Goal: Subscribe to service/newsletter

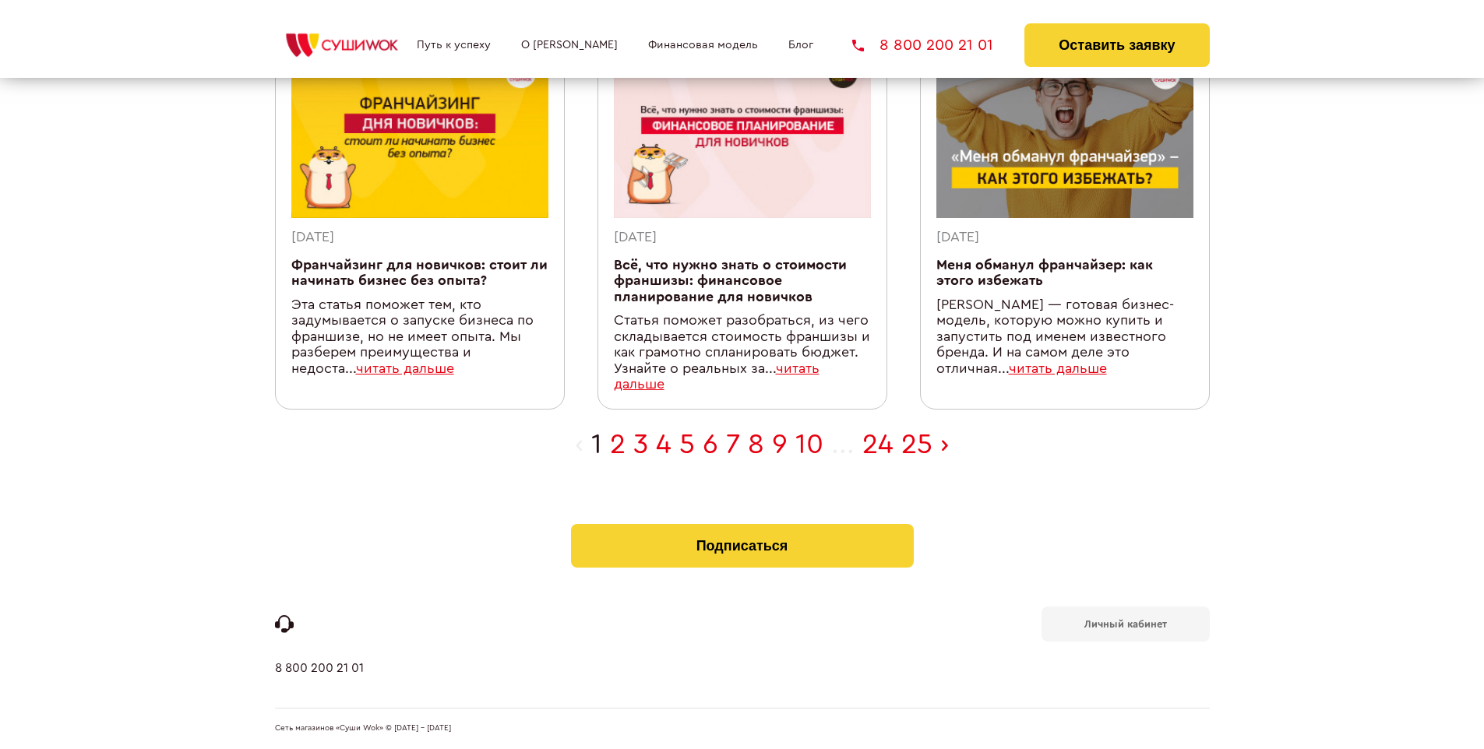
scroll to position [495, 0]
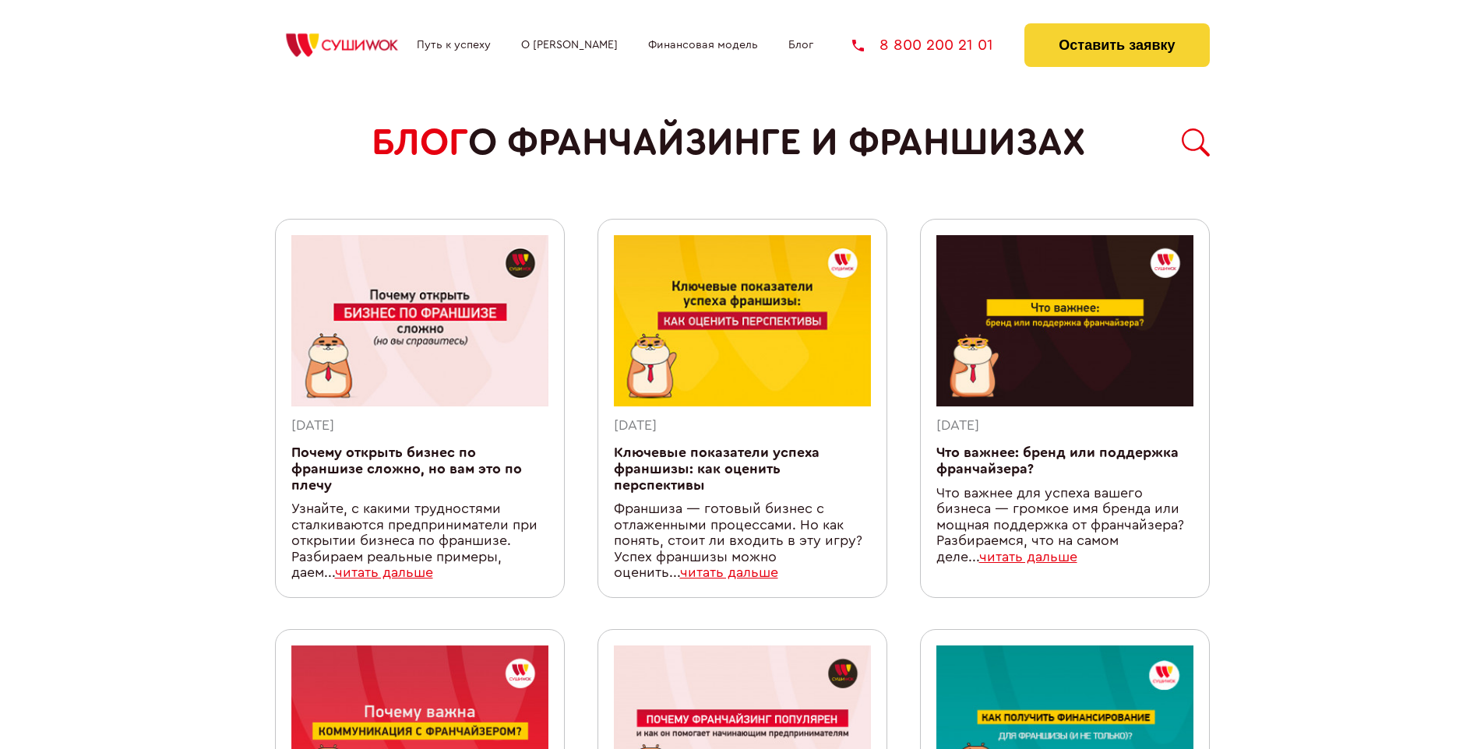
scroll to position [1403, 0]
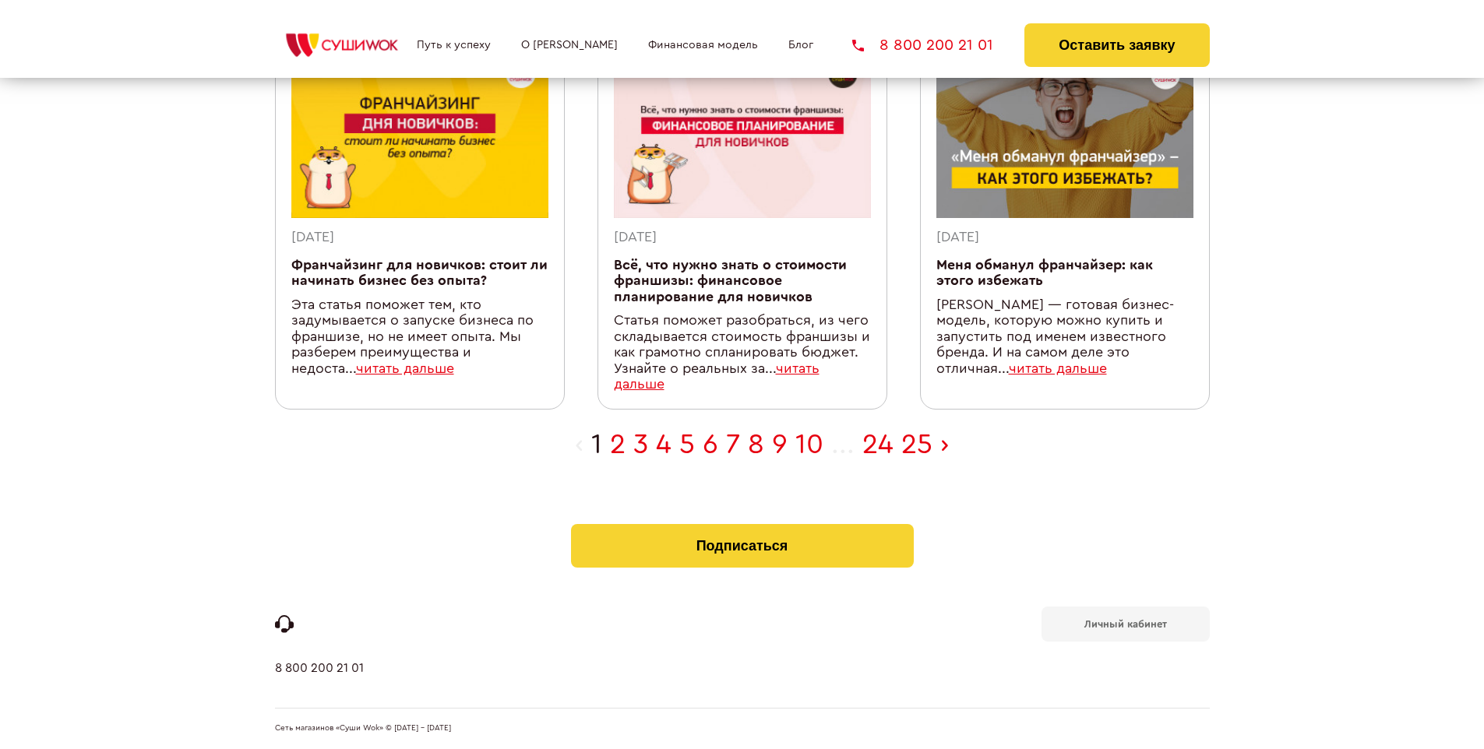
click at [1125, 623] on b "Личный кабинет" at bounding box center [1125, 624] width 83 height 10
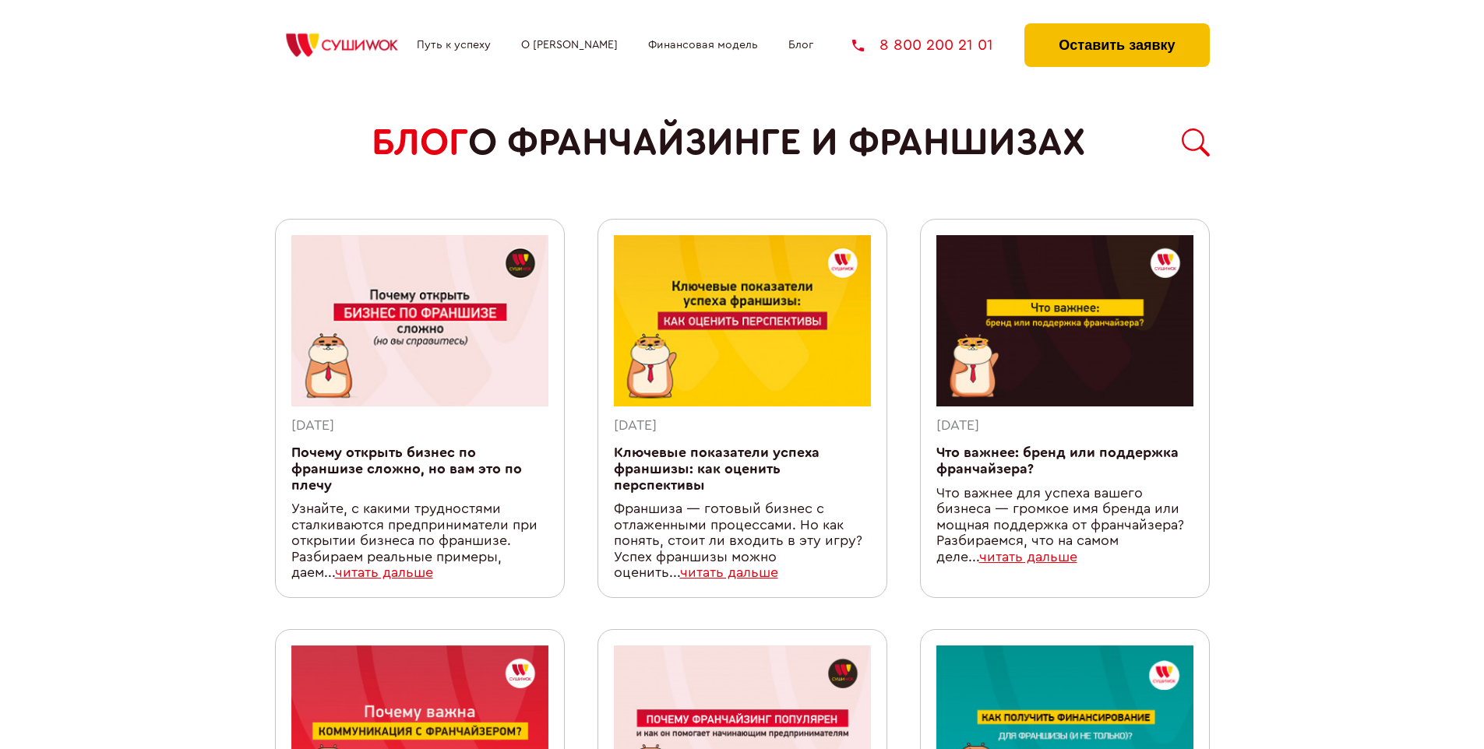
click at [1116, 27] on button "Оставить заявку" at bounding box center [1116, 45] width 185 height 44
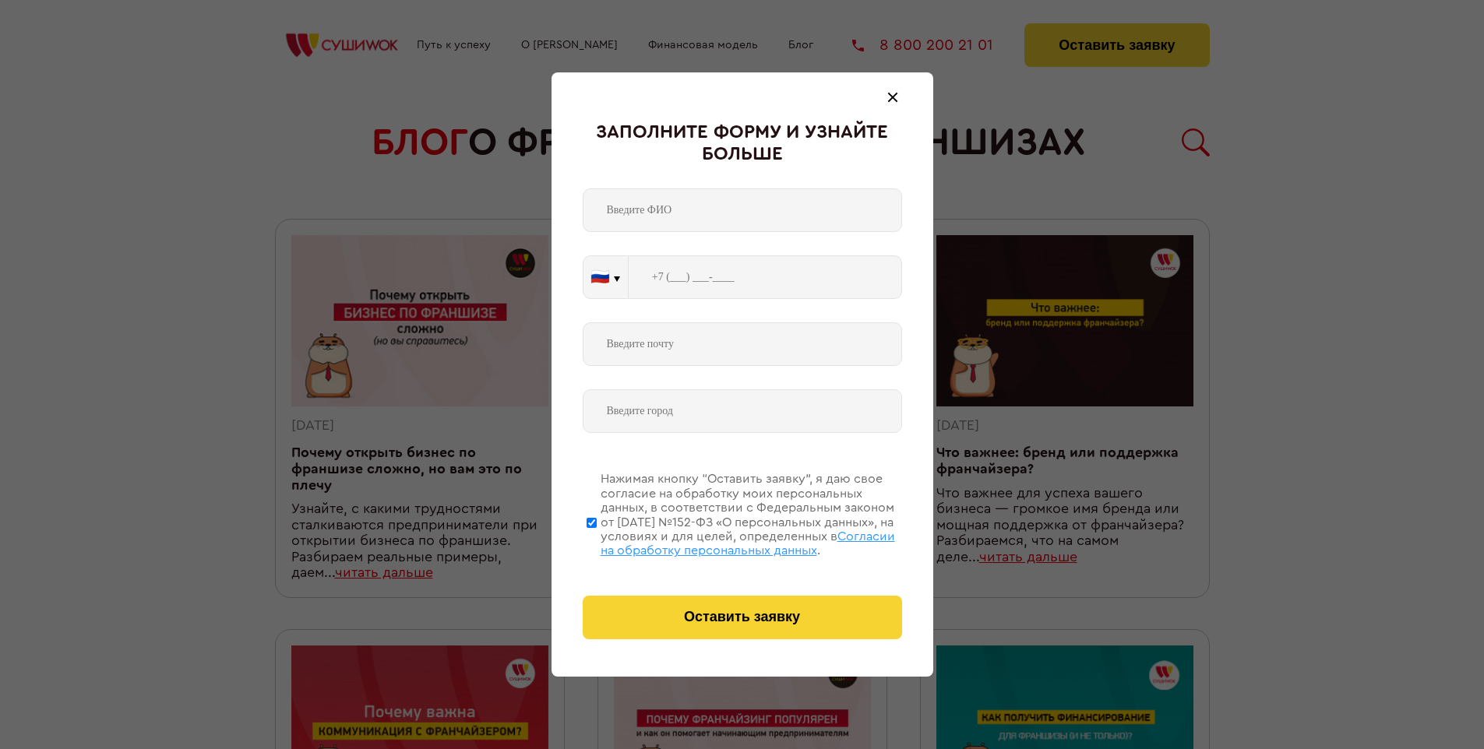
click at [722, 541] on span "Согласии на обработку персональных данных" at bounding box center [747, 543] width 294 height 26
click at [597, 541] on input "Нажимая кнопку “Оставить заявку”, я даю свое согласие на обработку моих персона…" at bounding box center [591, 522] width 10 height 125
checkbox input "false"
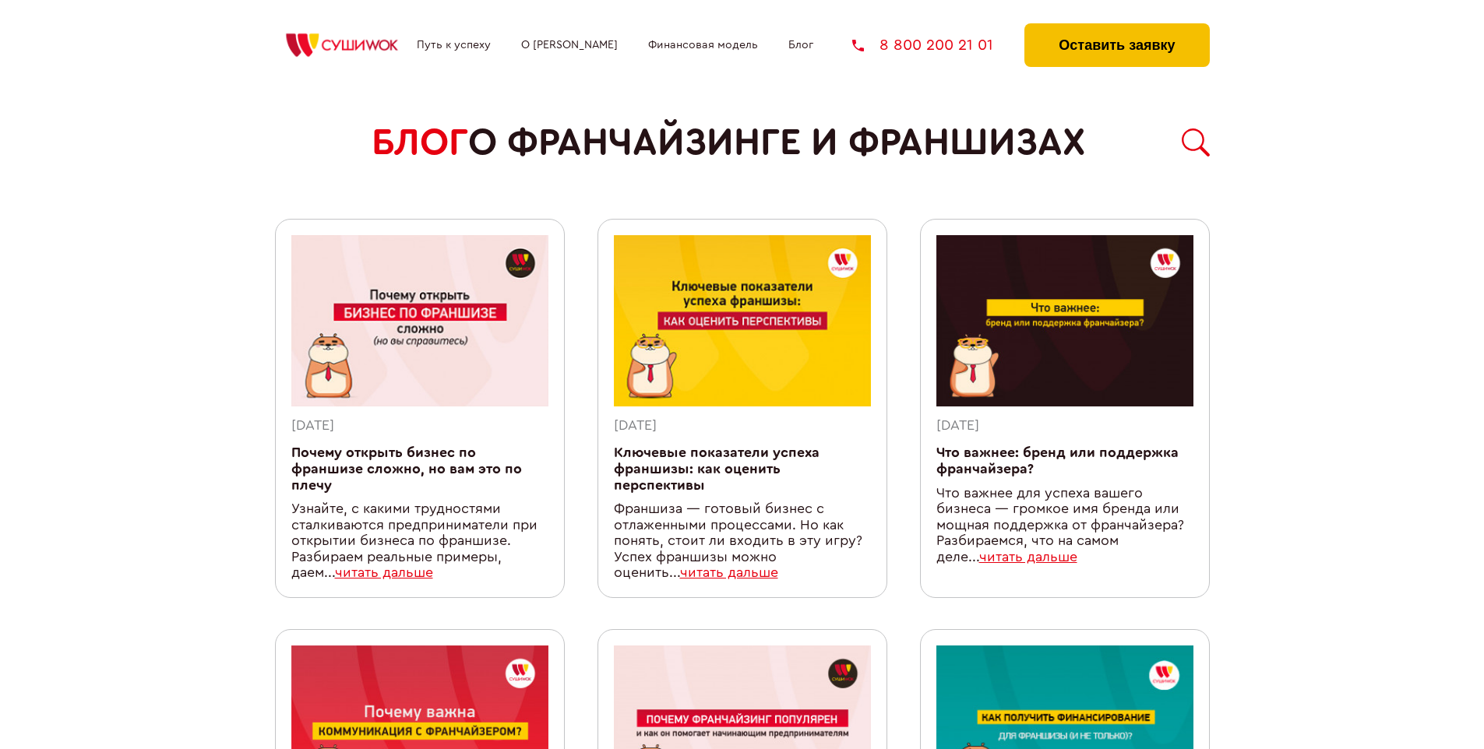
click at [1116, 27] on button "Оставить заявку" at bounding box center [1116, 45] width 185 height 44
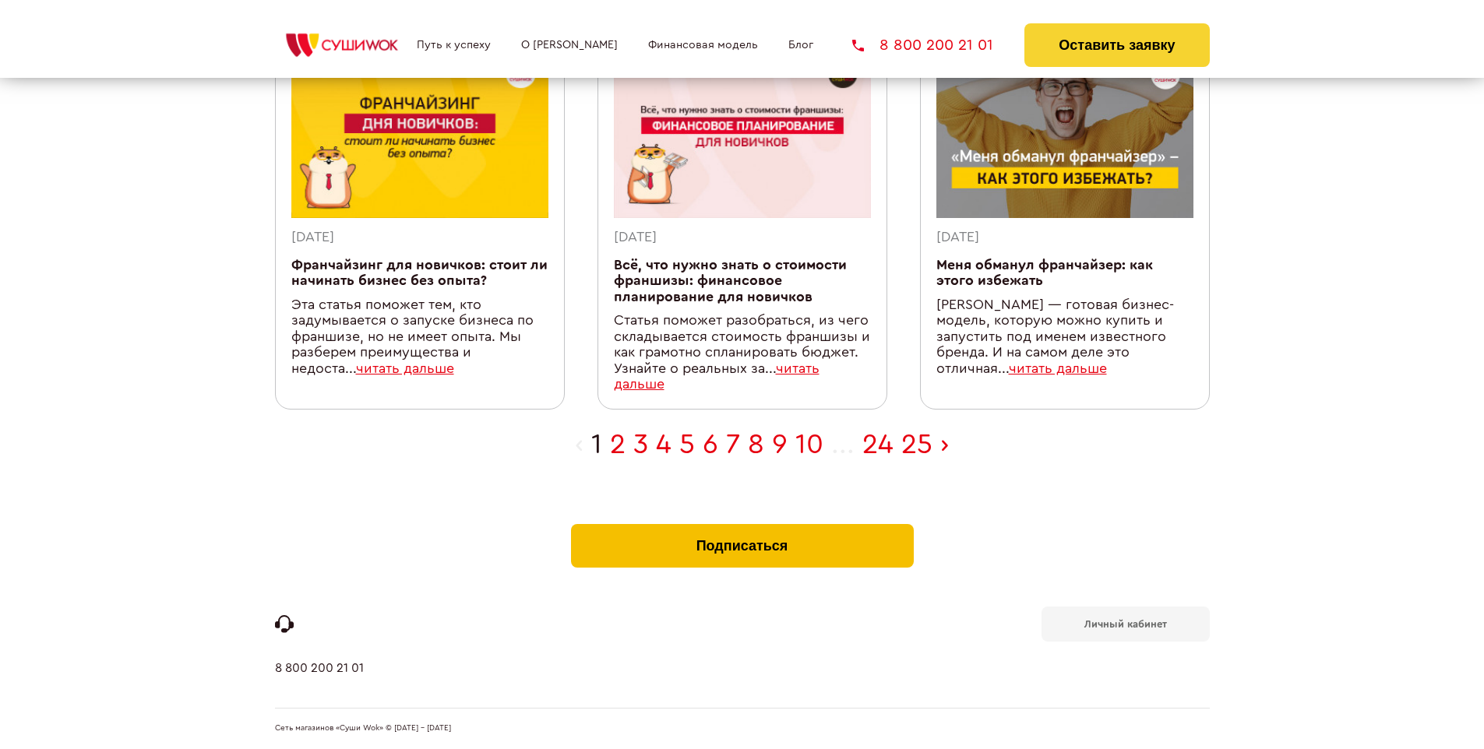
click at [741, 528] on button "Подписаться" at bounding box center [742, 546] width 343 height 44
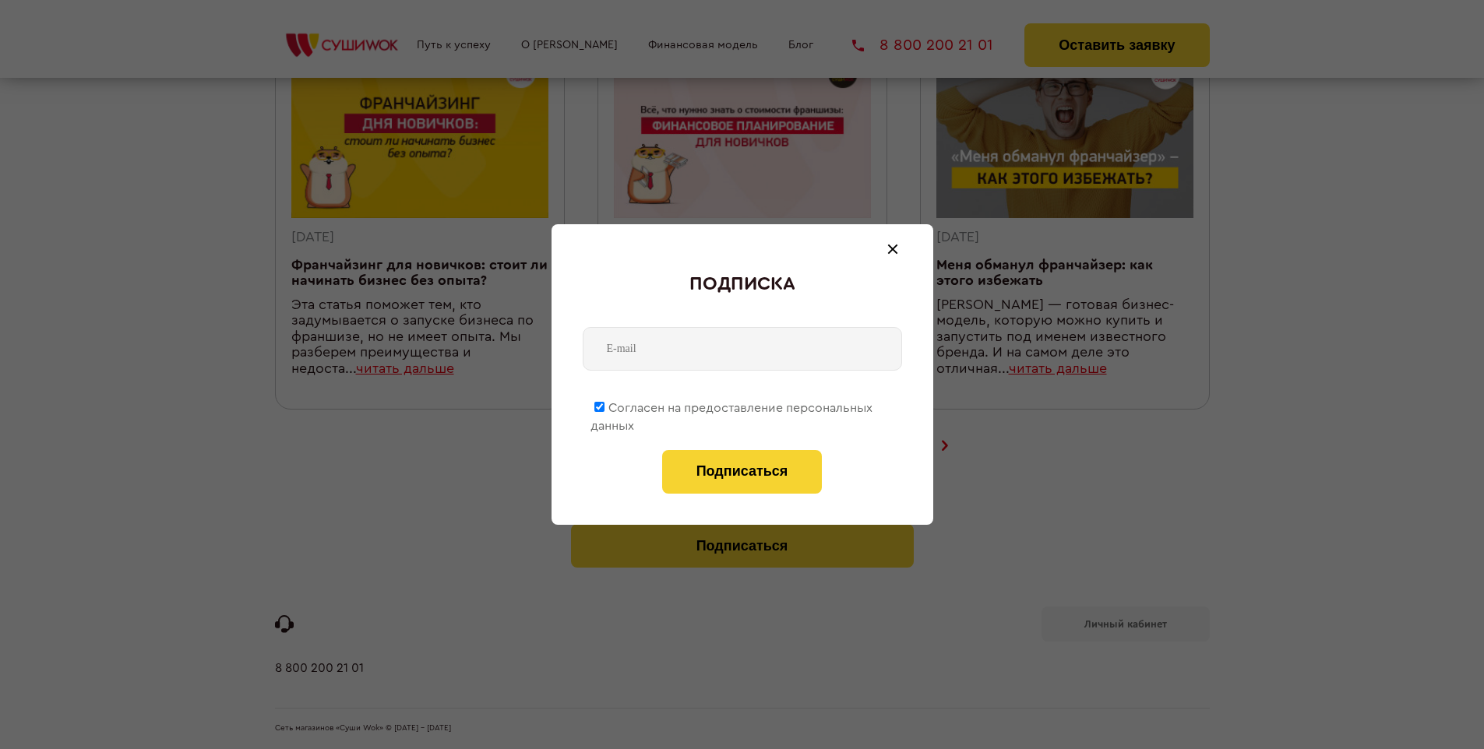
click at [732, 405] on span "Согласен на предоставление персональных данных" at bounding box center [731, 417] width 282 height 30
click at [604, 405] on input "Согласен на предоставление персональных данных" at bounding box center [599, 407] width 10 height 10
checkbox input "false"
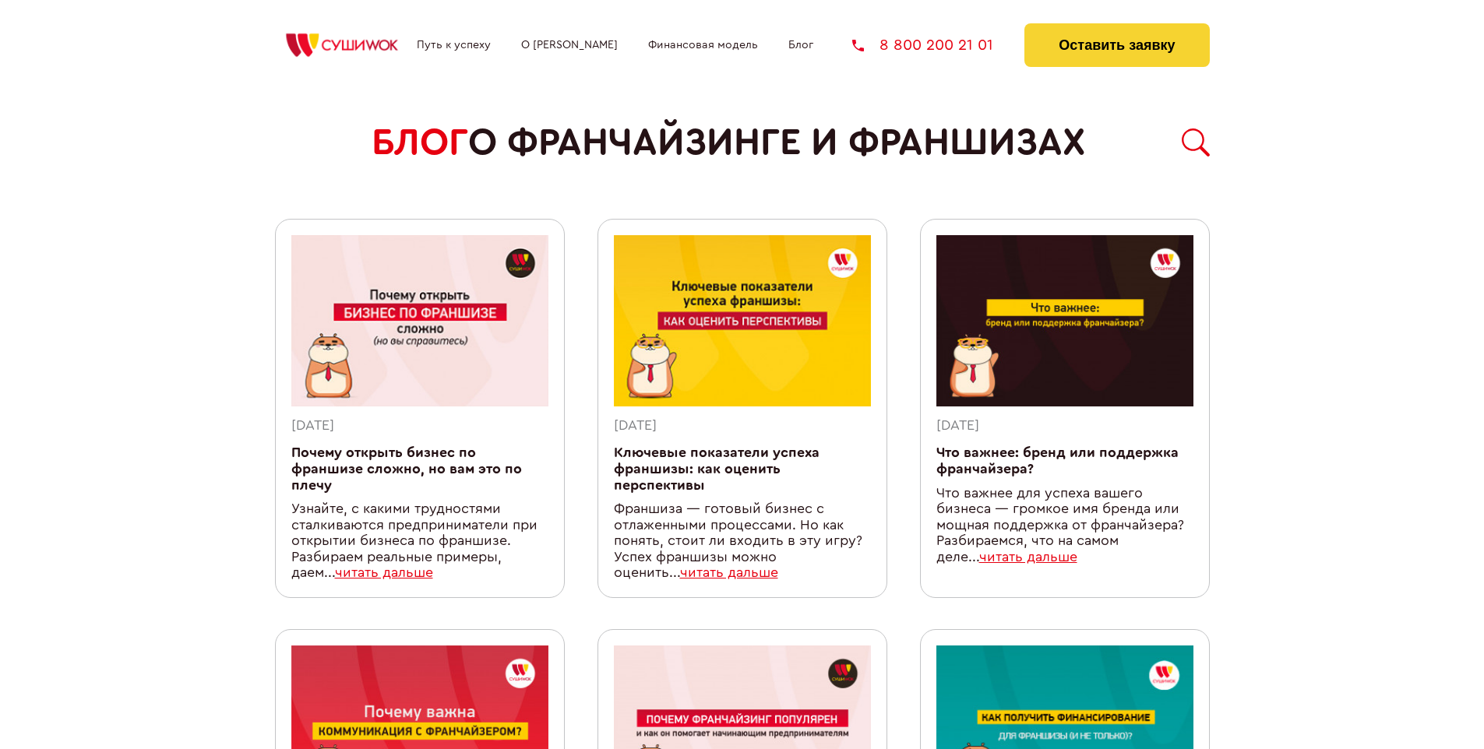
scroll to position [1403, 0]
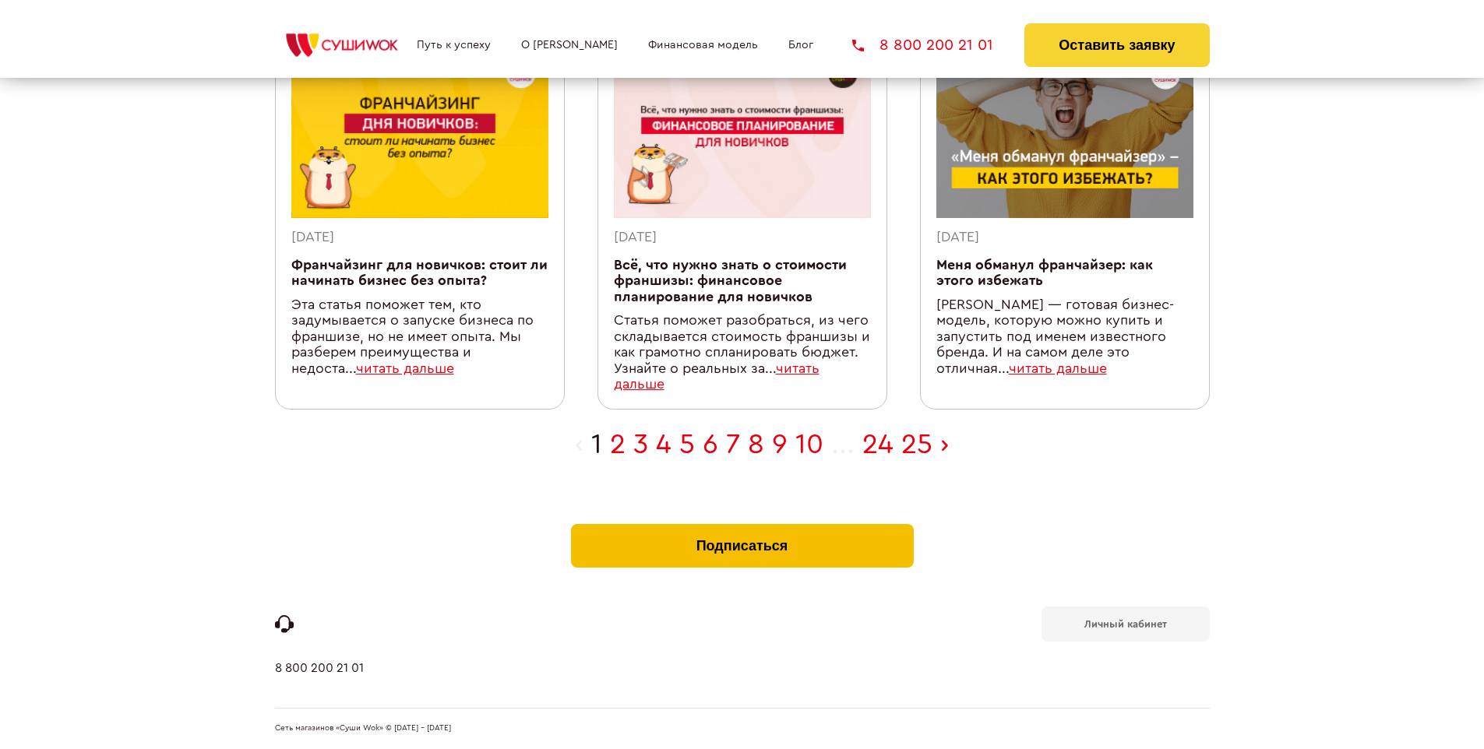
click at [741, 528] on button "Подписаться" at bounding box center [742, 546] width 343 height 44
